Goal: Find specific page/section: Find specific page/section

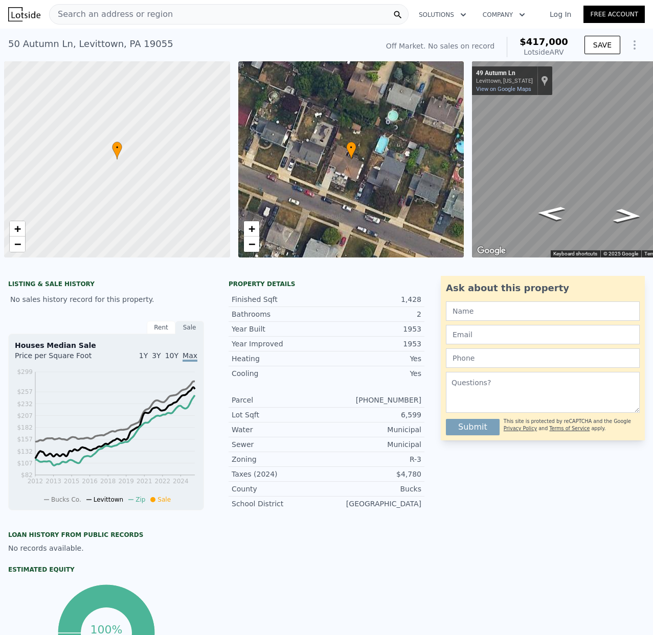
scroll to position [0, 4]
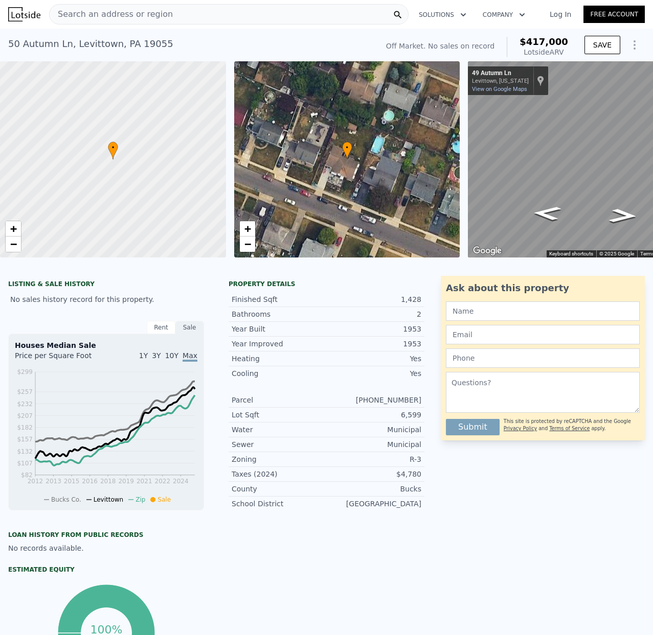
click at [87, 15] on span "Search an address or region" at bounding box center [111, 14] width 123 height 12
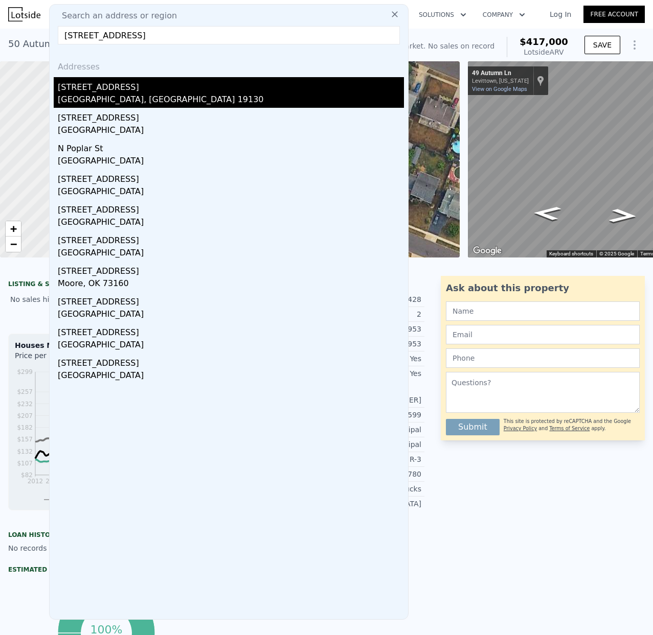
type input "[STREET_ADDRESS]"
click at [106, 88] on div "[STREET_ADDRESS]" at bounding box center [231, 85] width 346 height 16
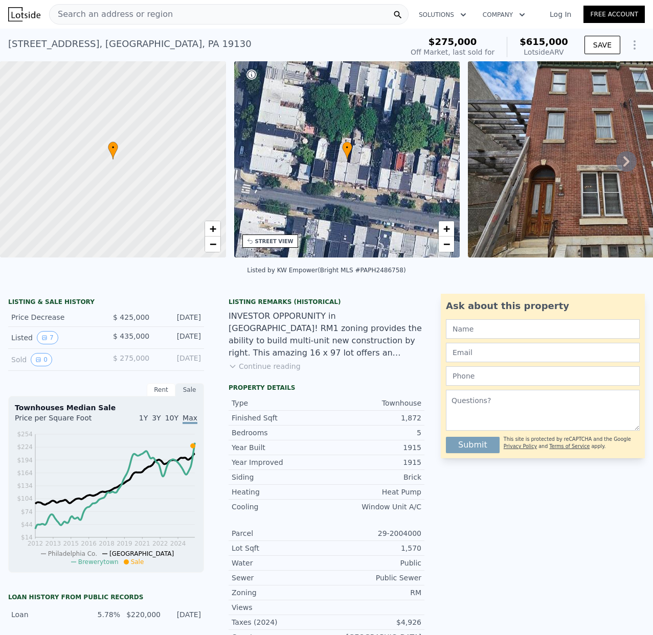
click at [80, 14] on span "Search an address or region" at bounding box center [111, 14] width 123 height 12
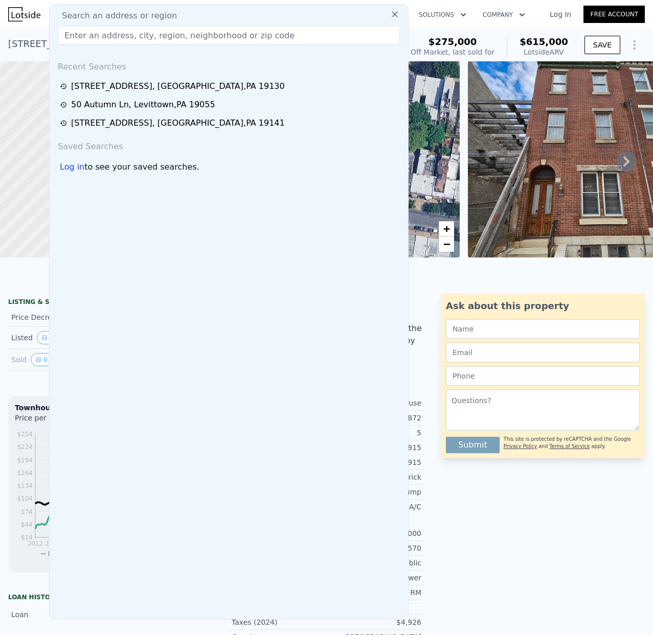
click at [73, 37] on input "text" at bounding box center [229, 35] width 342 height 18
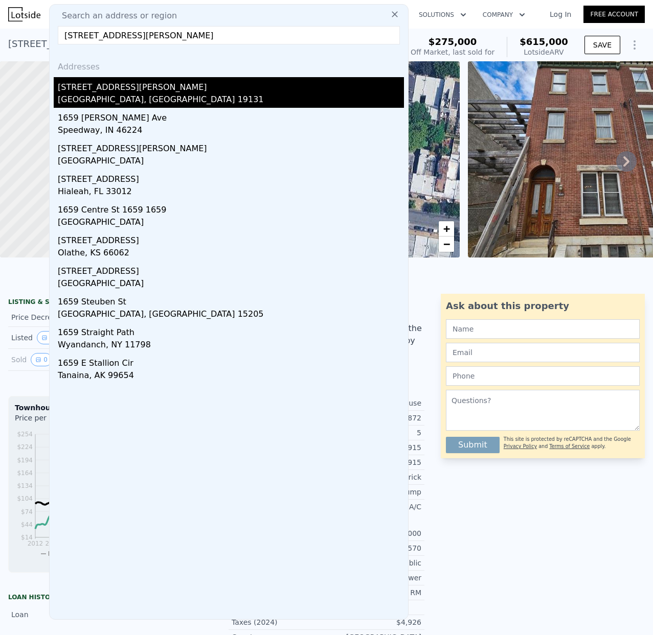
type input "[STREET_ADDRESS][PERSON_NAME]"
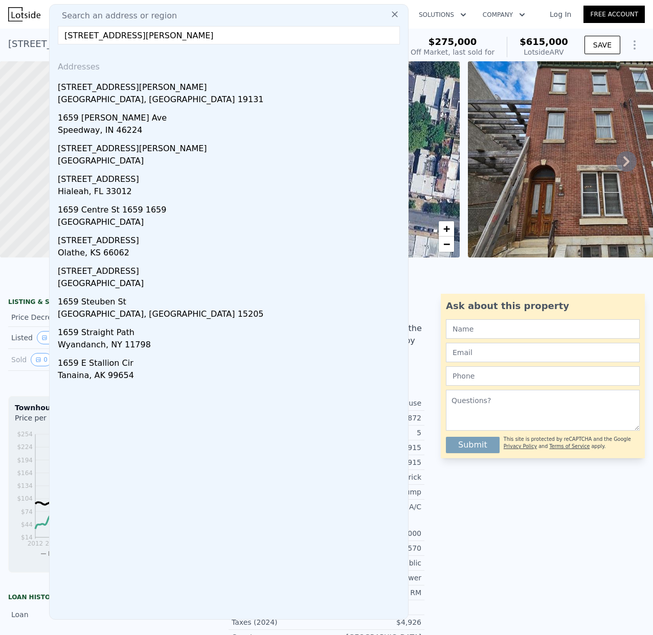
click at [113, 94] on div "[GEOGRAPHIC_DATA], [GEOGRAPHIC_DATA] 19131" at bounding box center [231, 101] width 346 height 14
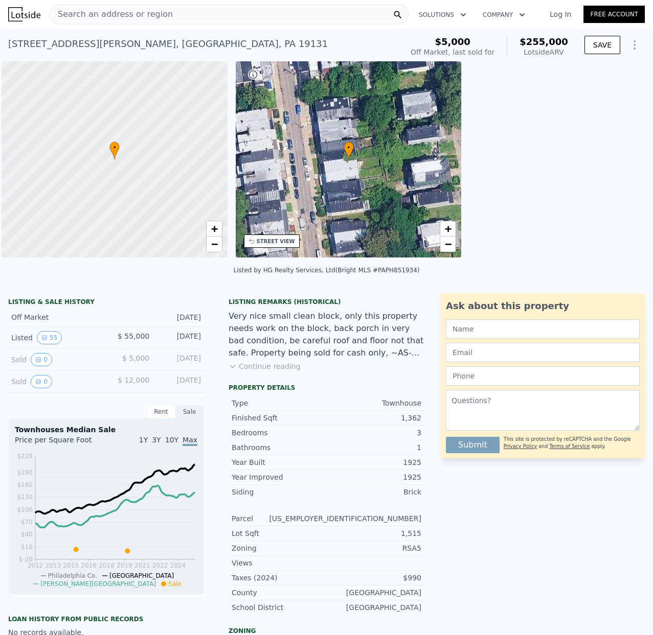
scroll to position [0, 4]
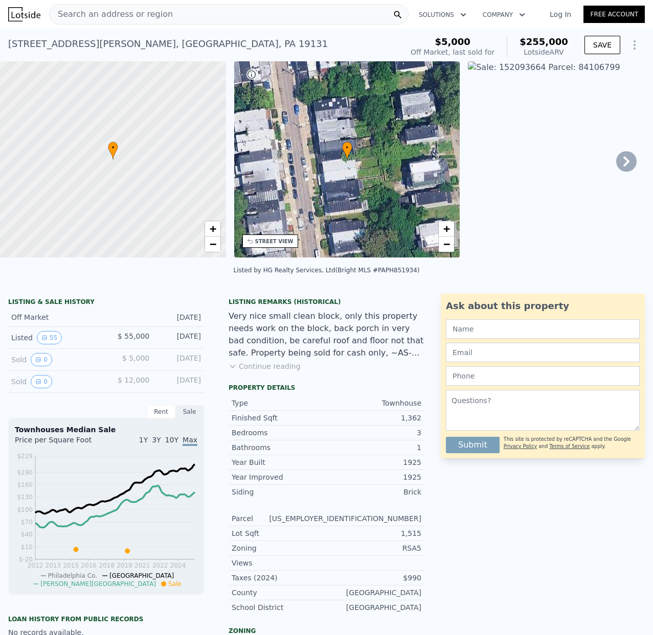
click at [78, 17] on span "Search an address or region" at bounding box center [111, 14] width 123 height 12
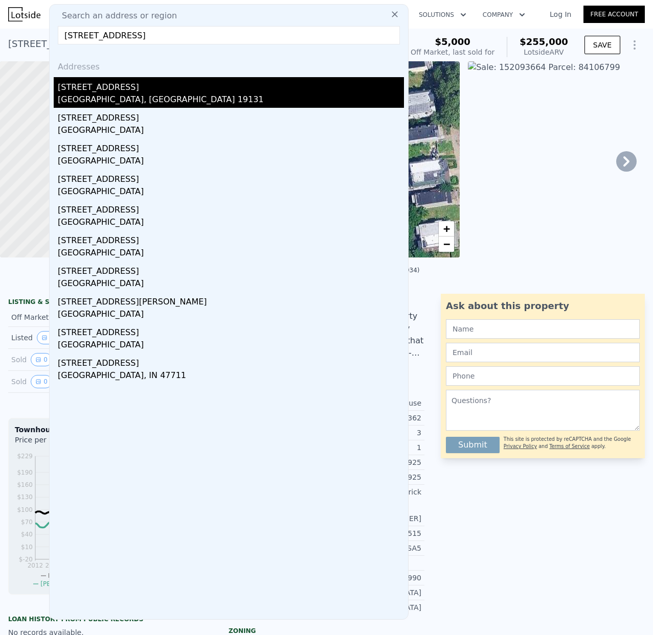
type input "[STREET_ADDRESS]"
click at [131, 88] on div "[STREET_ADDRESS]" at bounding box center [231, 85] width 346 height 16
